Goal: Check status: Check status

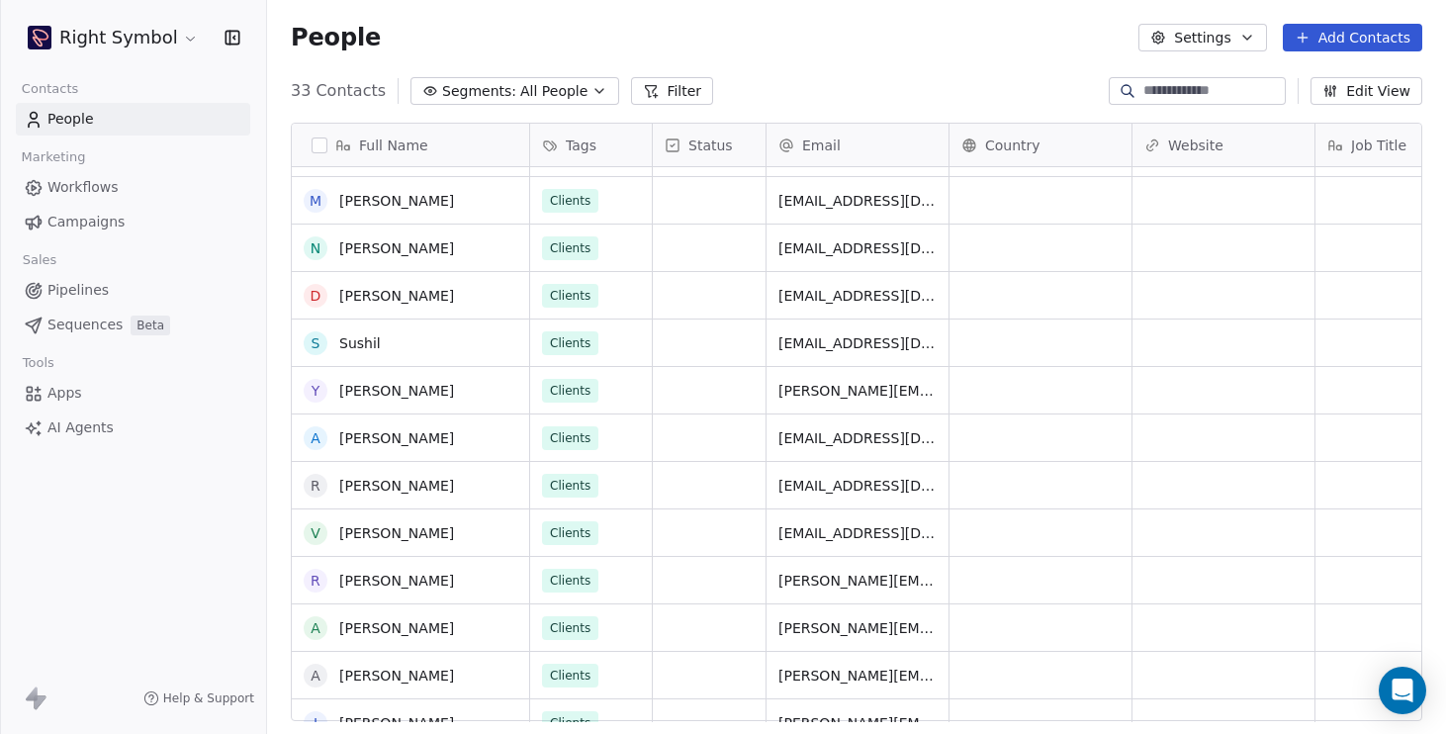
scroll to position [1012, 0]
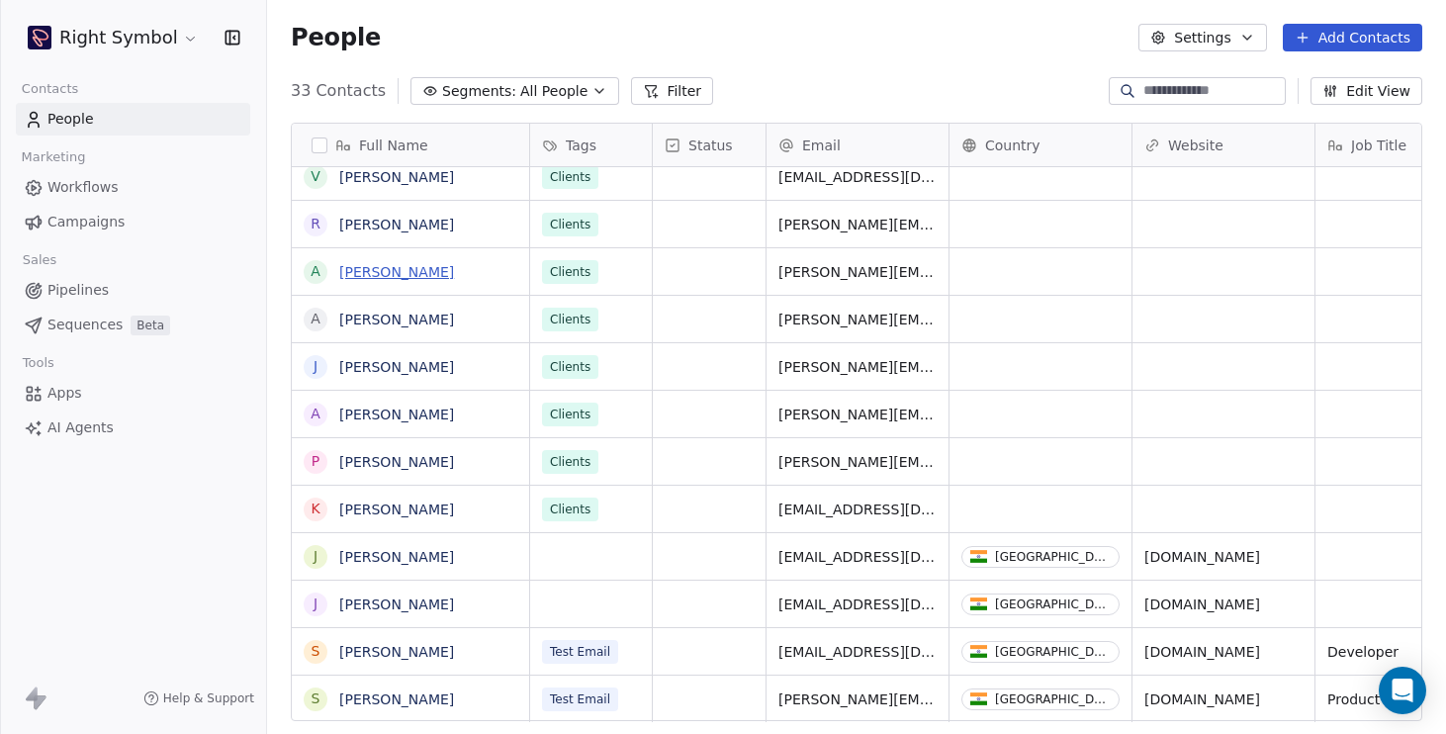
click at [449, 264] on link "[PERSON_NAME]" at bounding box center [396, 272] width 115 height 16
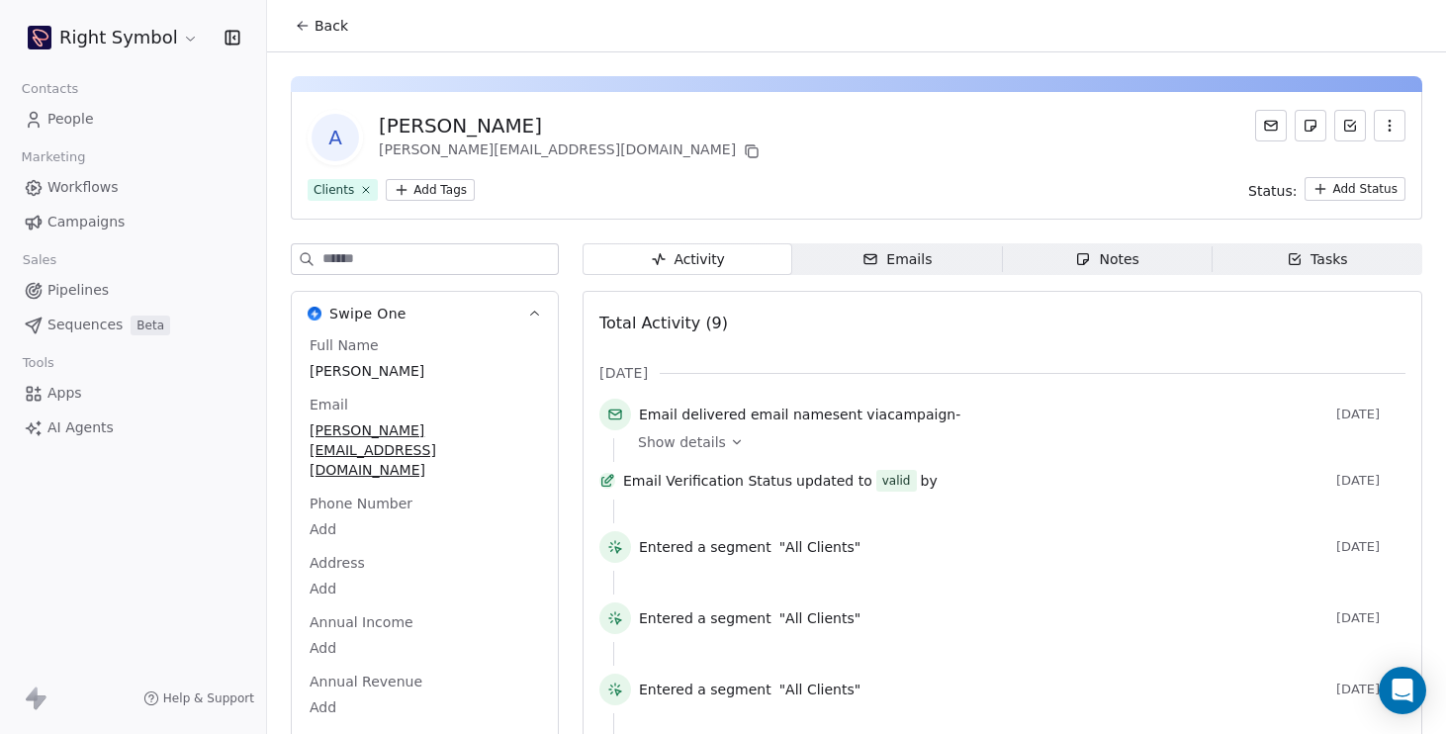
click at [85, 114] on span "People" at bounding box center [70, 119] width 46 height 21
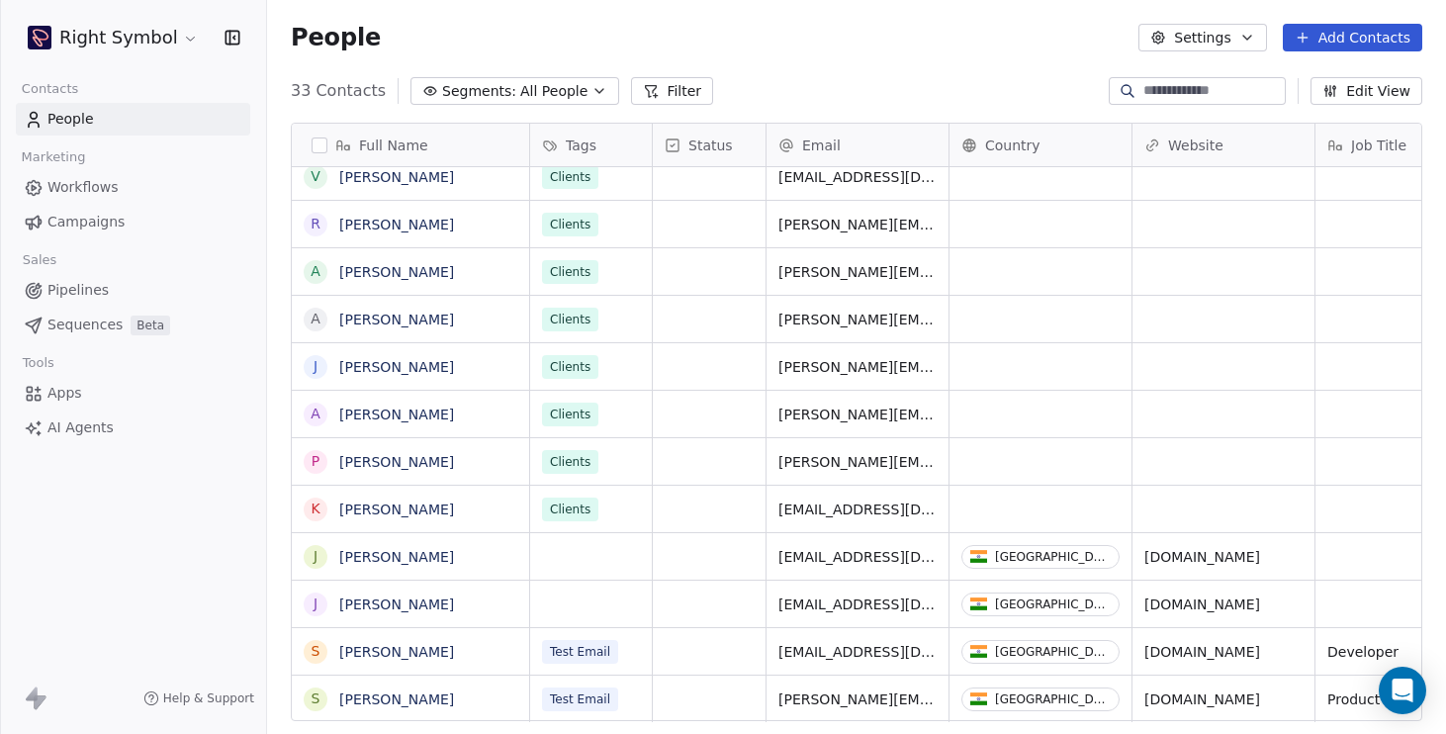
click at [109, 215] on span "Campaigns" at bounding box center [85, 222] width 77 height 21
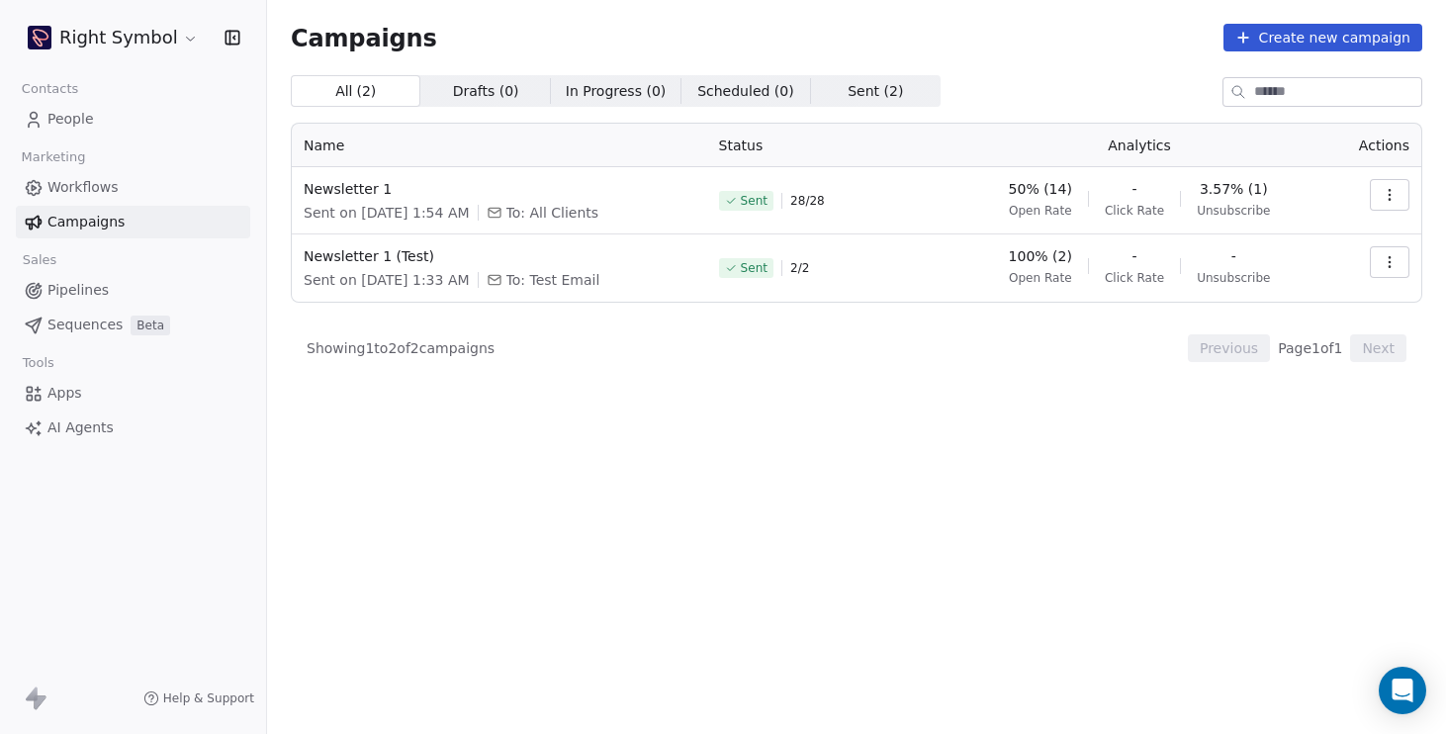
click at [1388, 193] on icon "button" at bounding box center [1389, 195] width 16 height 16
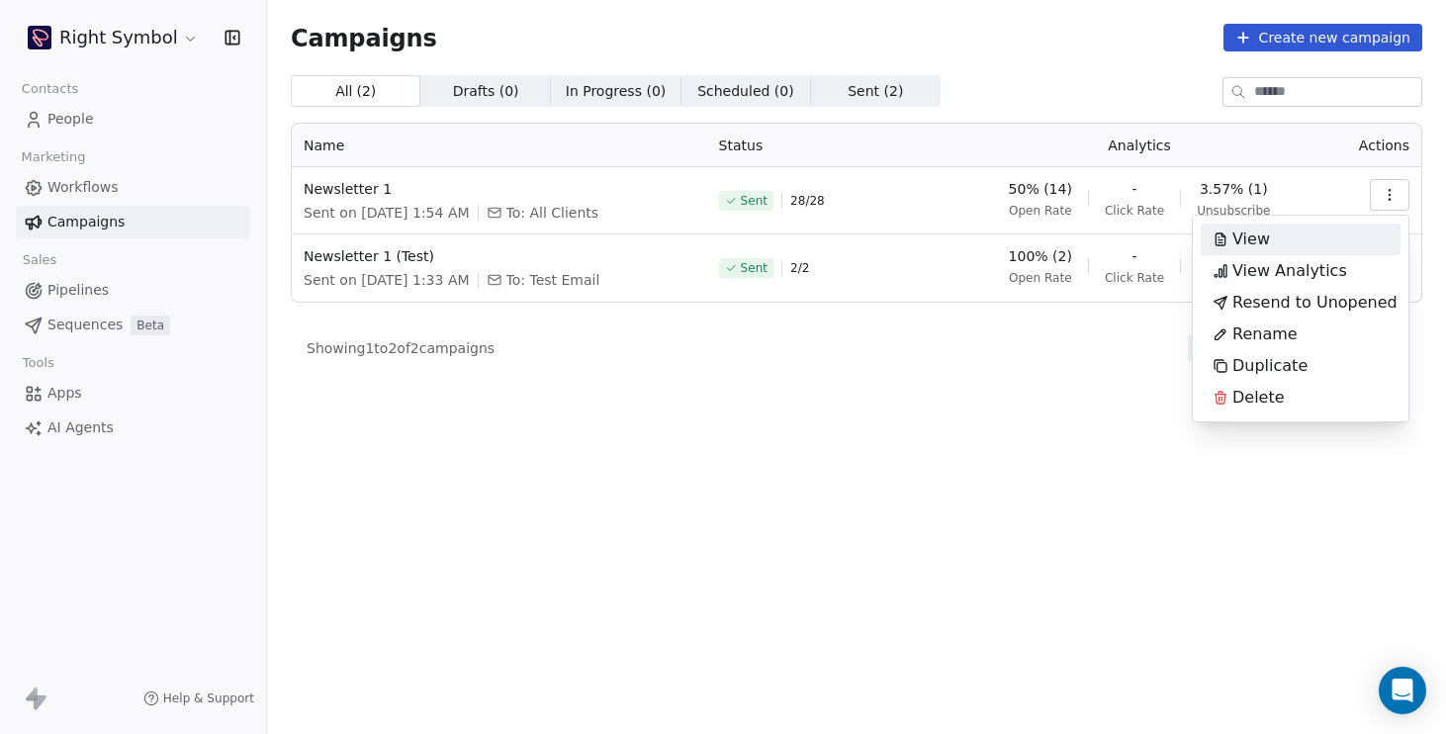
click at [1286, 235] on div "View" at bounding box center [1300, 239] width 200 height 32
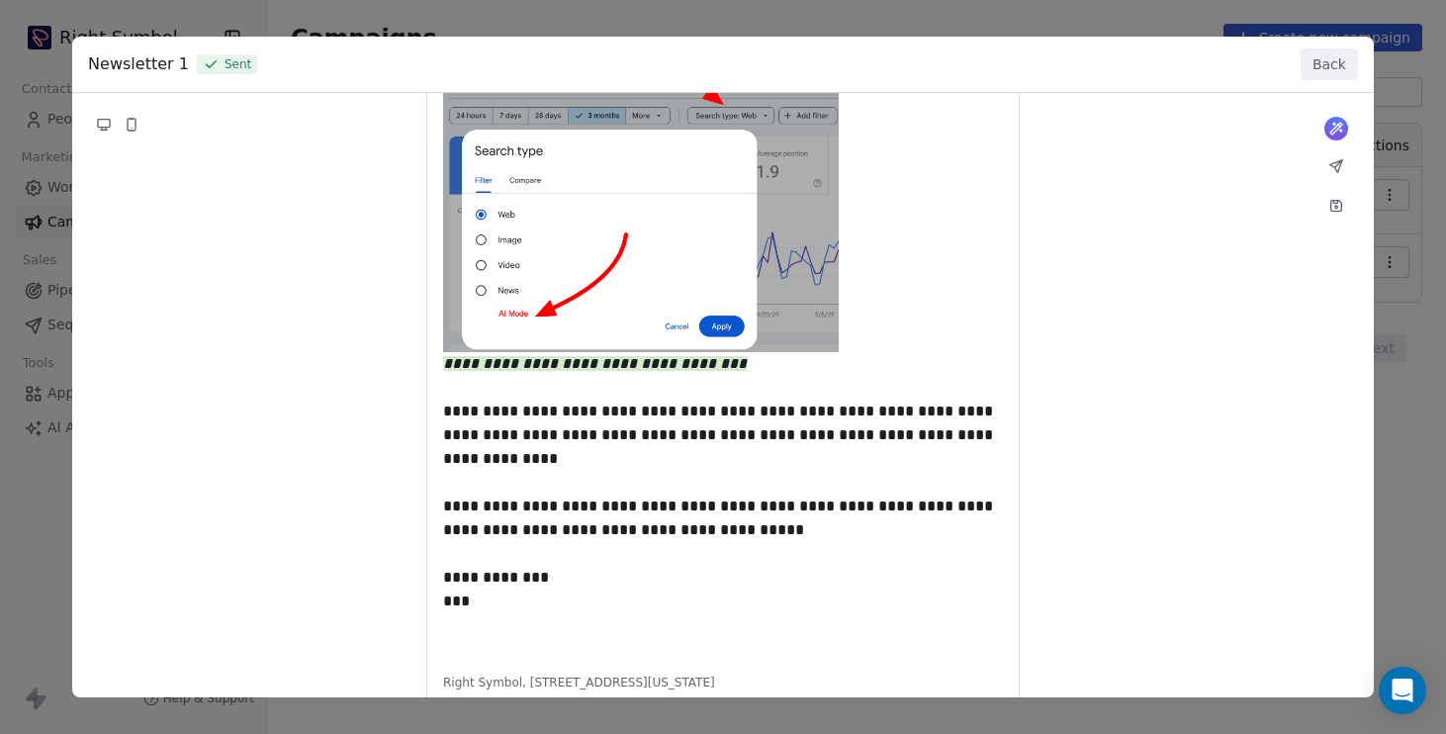
click at [1333, 69] on button "Back" at bounding box center [1328, 64] width 57 height 32
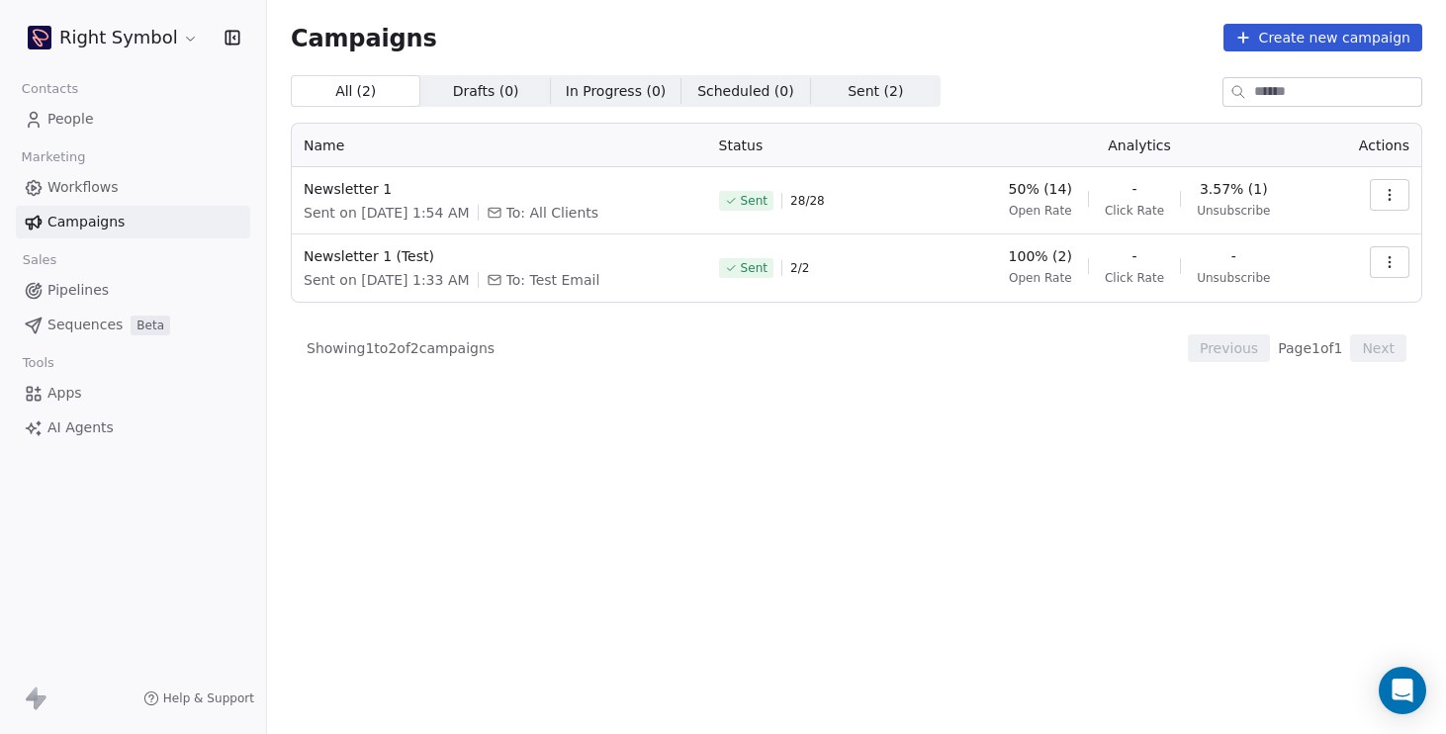
click at [1383, 196] on icon "button" at bounding box center [1389, 195] width 16 height 16
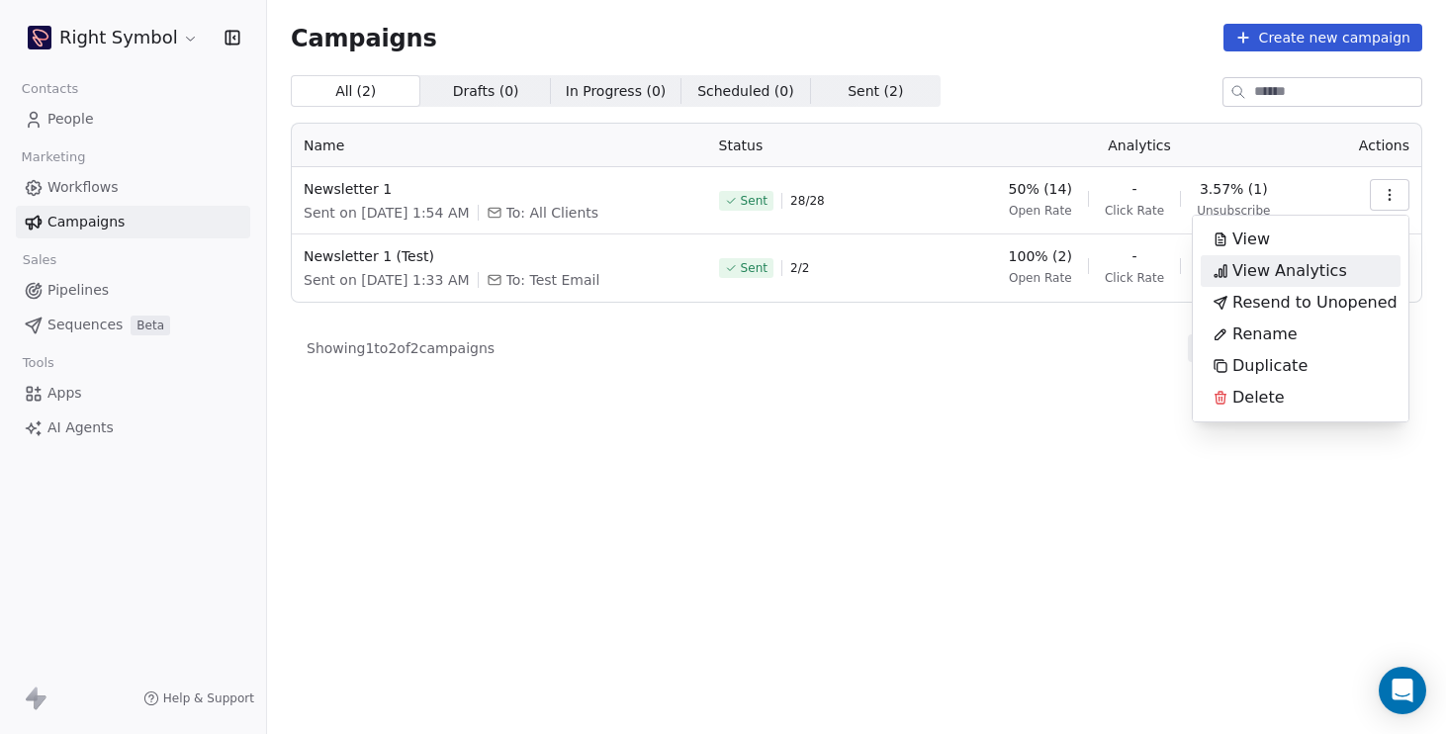
click at [1289, 272] on span "View Analytics" at bounding box center [1289, 271] width 115 height 24
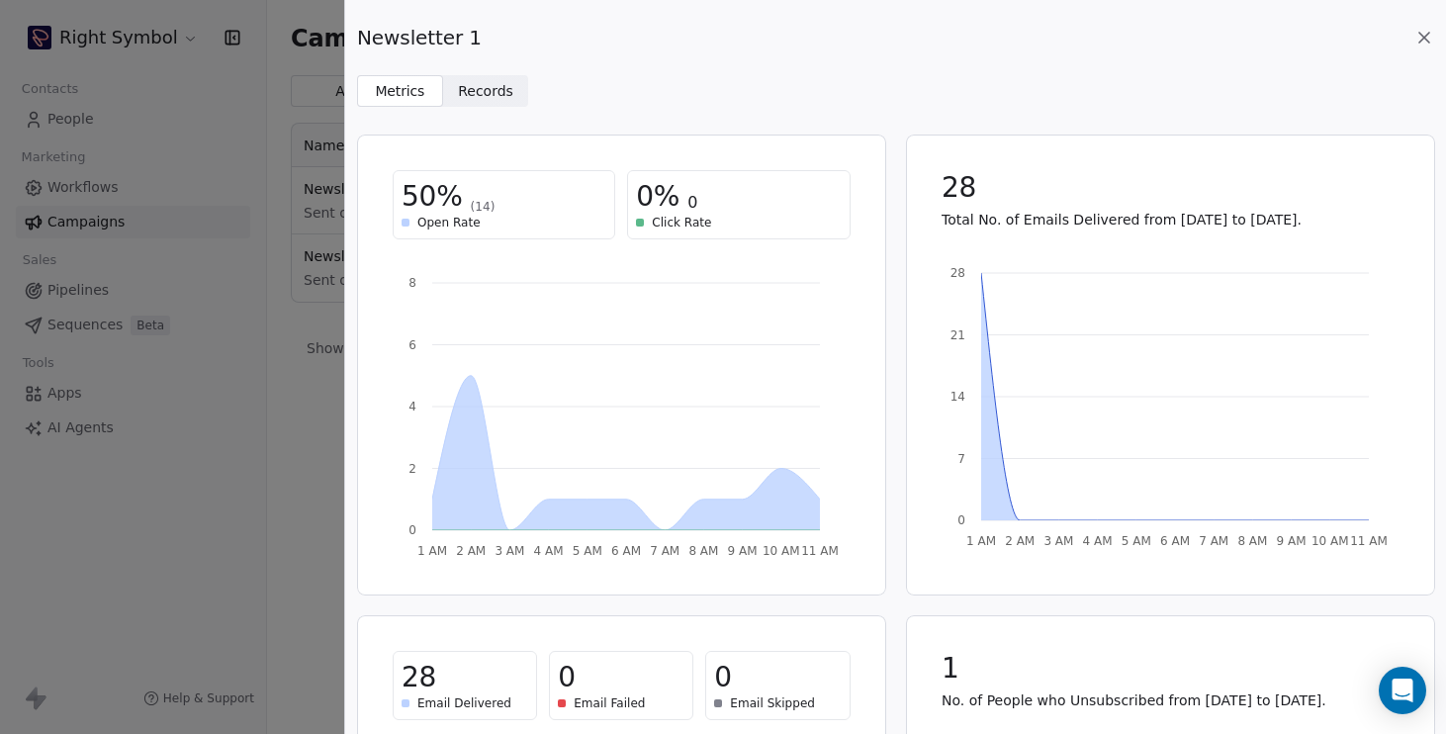
click at [510, 83] on span "Records Records" at bounding box center [486, 91] width 86 height 32
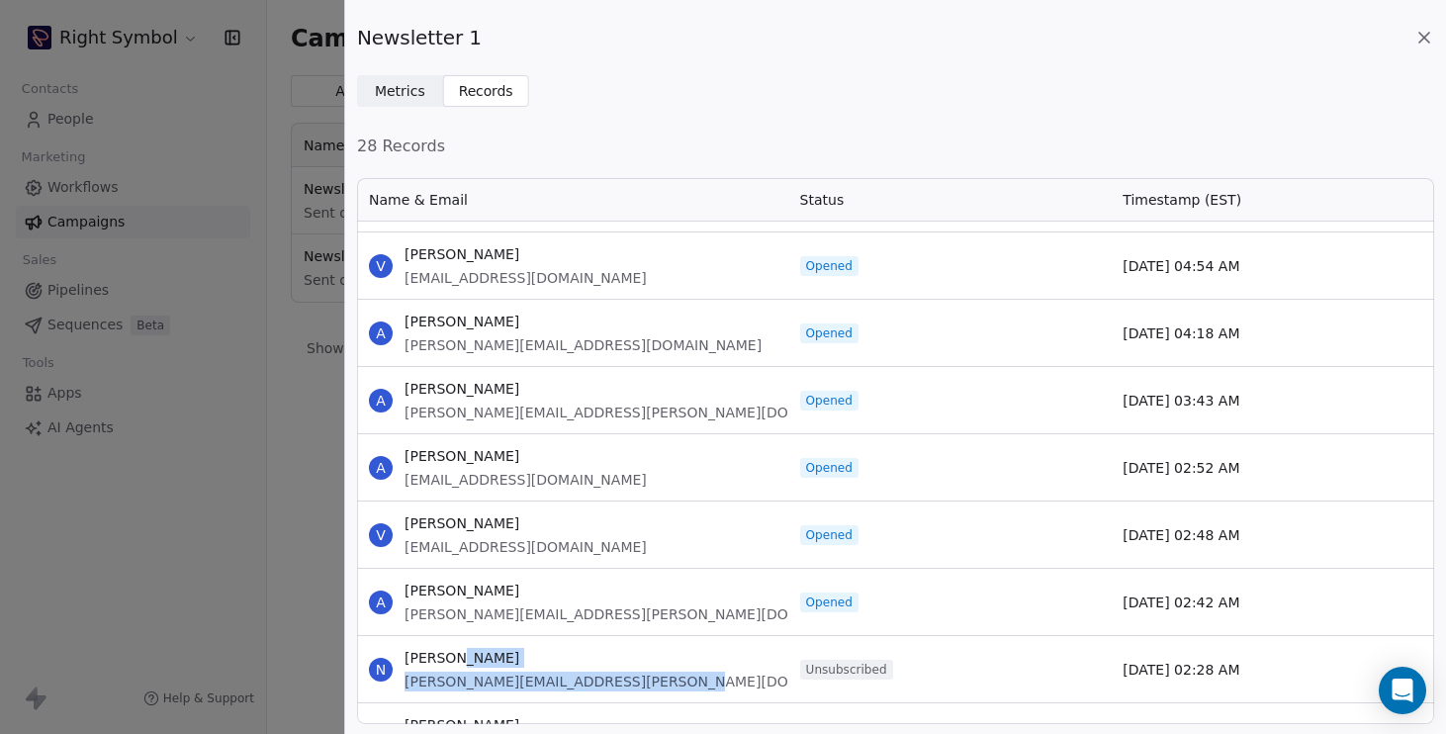
drag, startPoint x: 692, startPoint y: 690, endPoint x: 529, endPoint y: 663, distance: 165.3
click at [529, 663] on div "N Nicolas [EMAIL_ADDRESS][PERSON_NAME][DOMAIN_NAME]" at bounding box center [572, 669] width 431 height 66
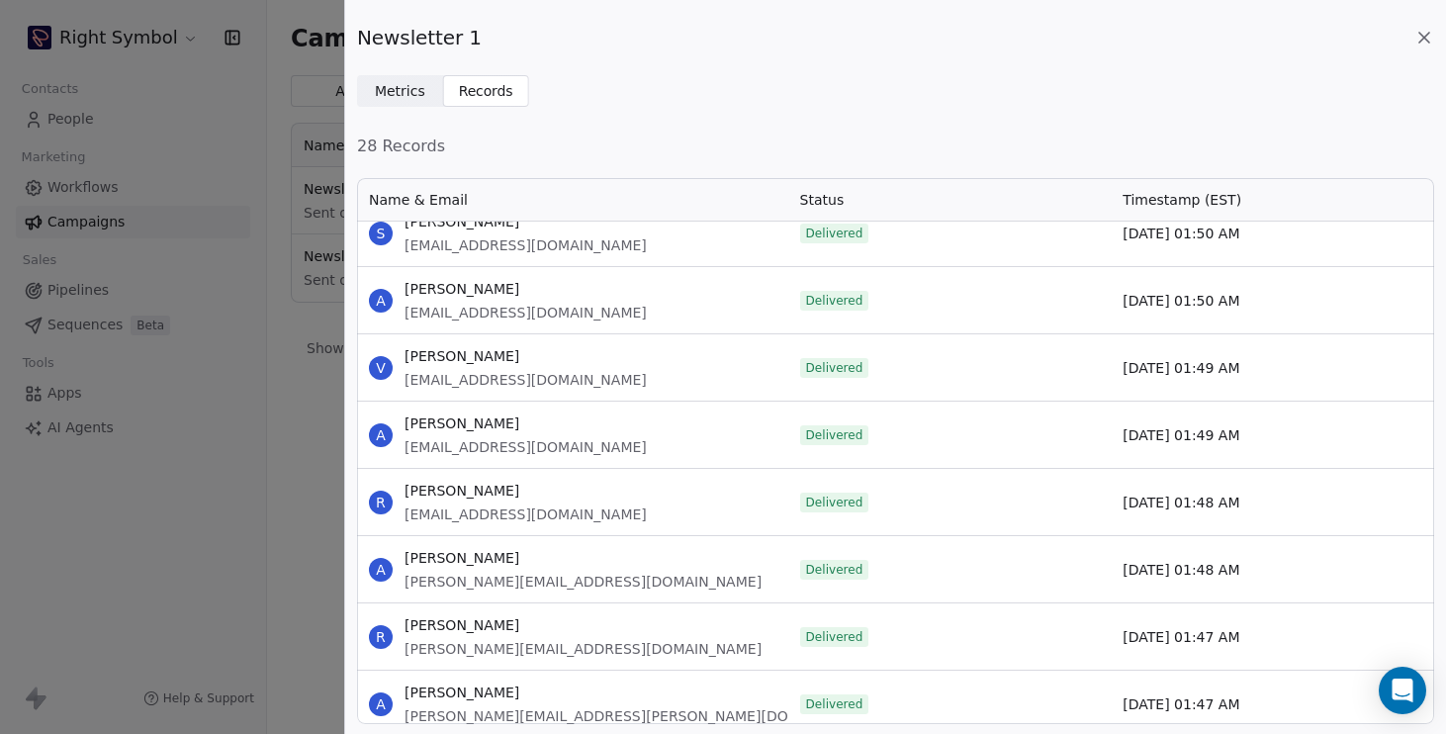
scroll to position [2858, 0]
